Goal: Task Accomplishment & Management: Use online tool/utility

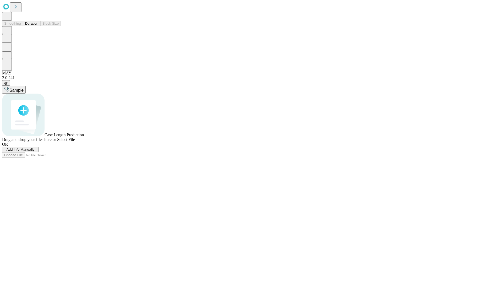
click at [38, 26] on button "Duration" at bounding box center [31, 24] width 17 height 6
click at [35, 152] on span "Add Info Manually" at bounding box center [21, 150] width 28 height 4
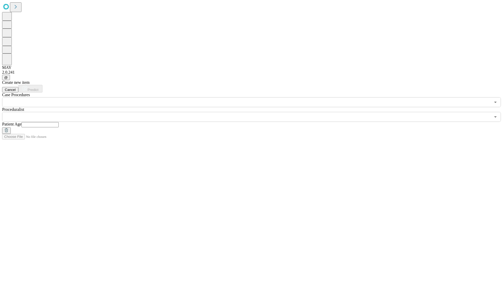
click at [59, 122] on input "text" at bounding box center [39, 124] width 37 height 5
type input "*"
click at [255, 112] on input "text" at bounding box center [246, 117] width 489 height 10
